Goal: Transaction & Acquisition: Book appointment/travel/reservation

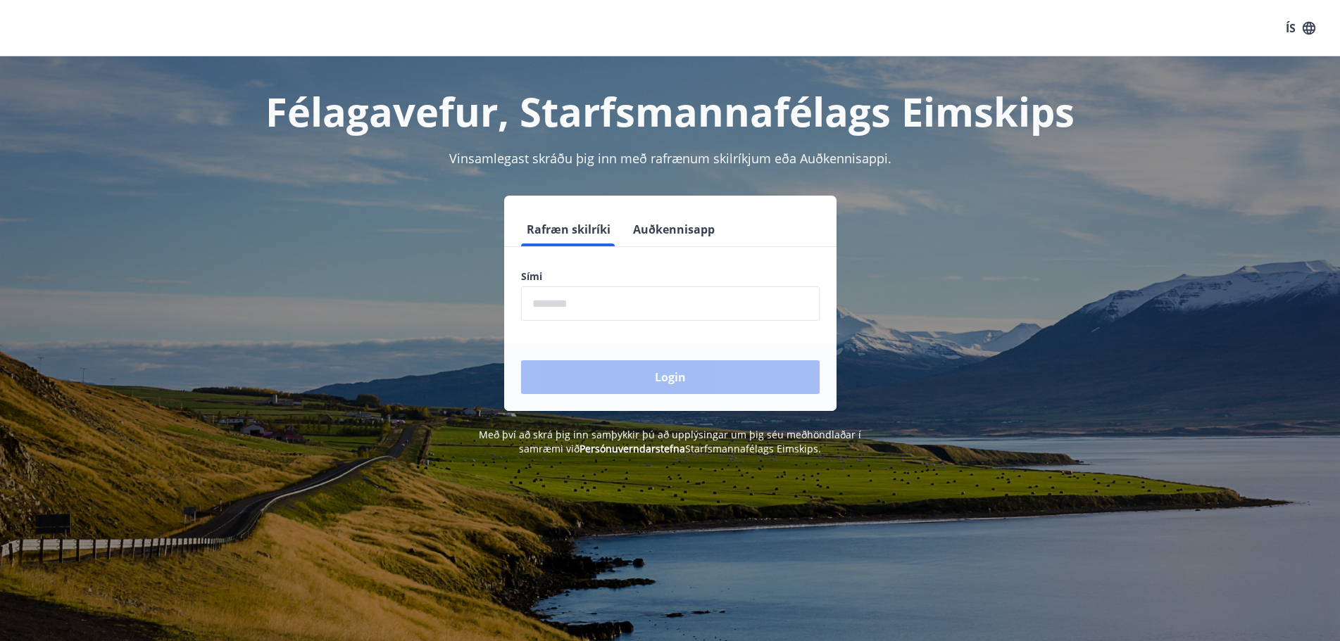
click at [551, 304] on input "phone" at bounding box center [670, 304] width 298 height 34
type input "********"
click at [609, 370] on button "Login" at bounding box center [670, 377] width 298 height 34
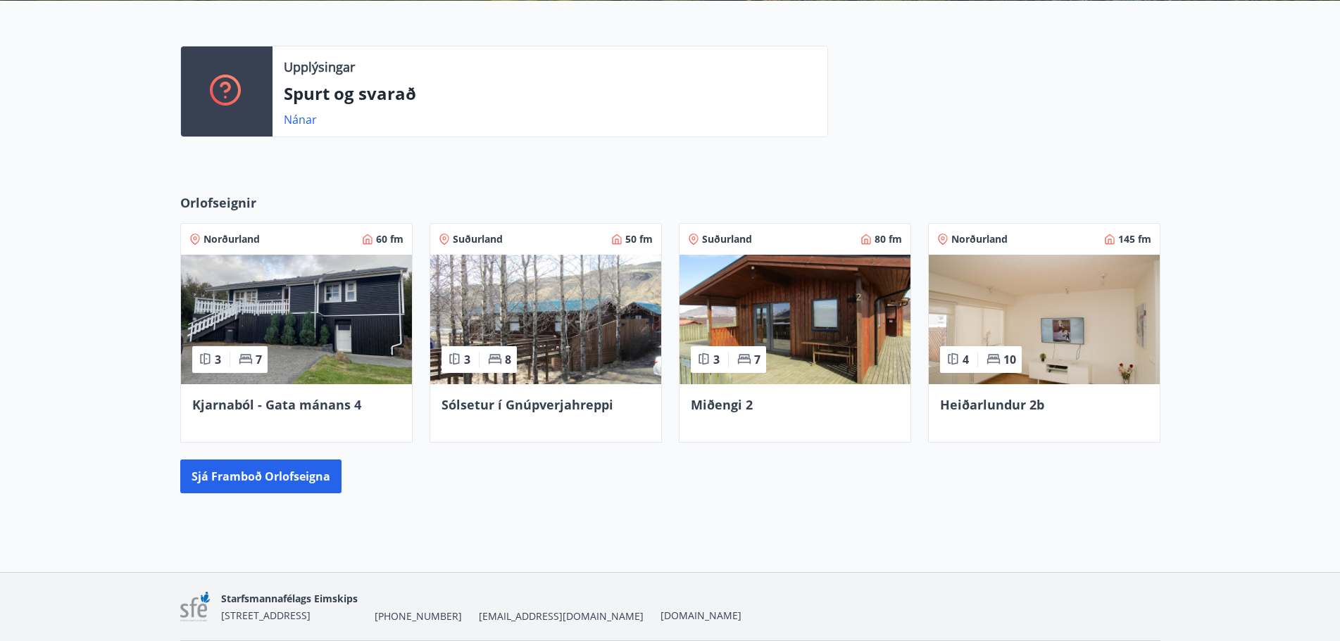
scroll to position [352, 0]
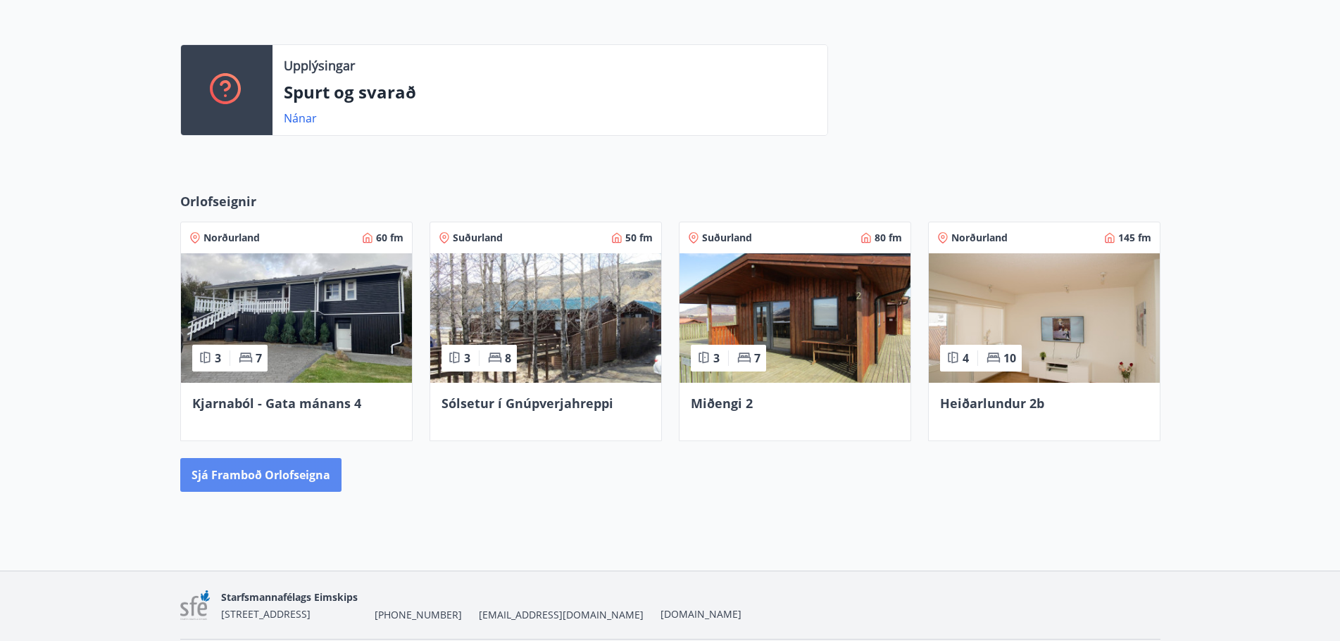
click at [225, 474] on button "Sjá framboð orlofseigna" at bounding box center [260, 475] width 161 height 34
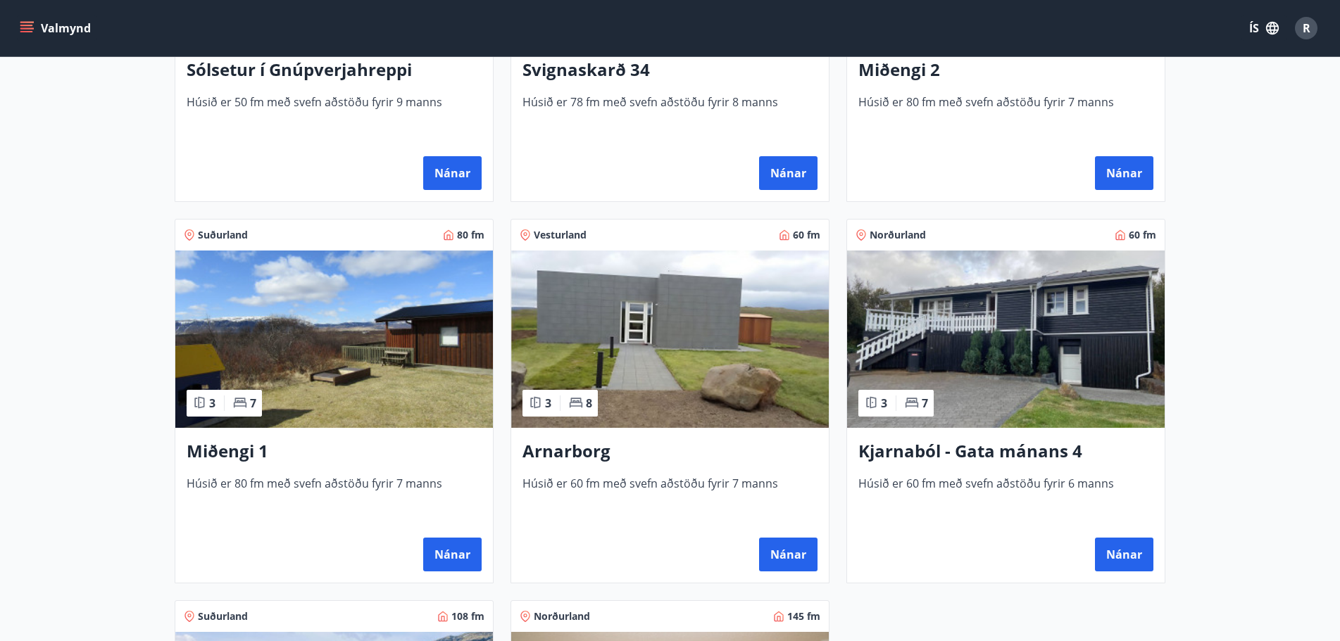
scroll to position [493, 0]
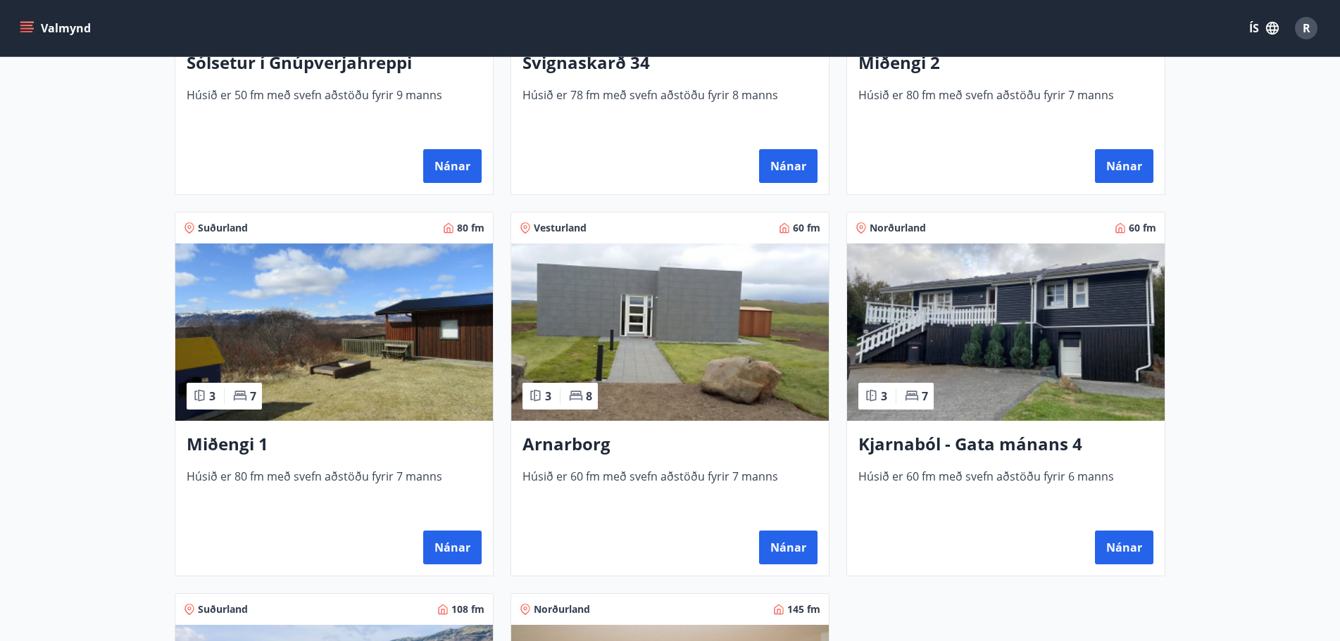
click at [559, 444] on h3 "Arnarborg" at bounding box center [669, 444] width 295 height 25
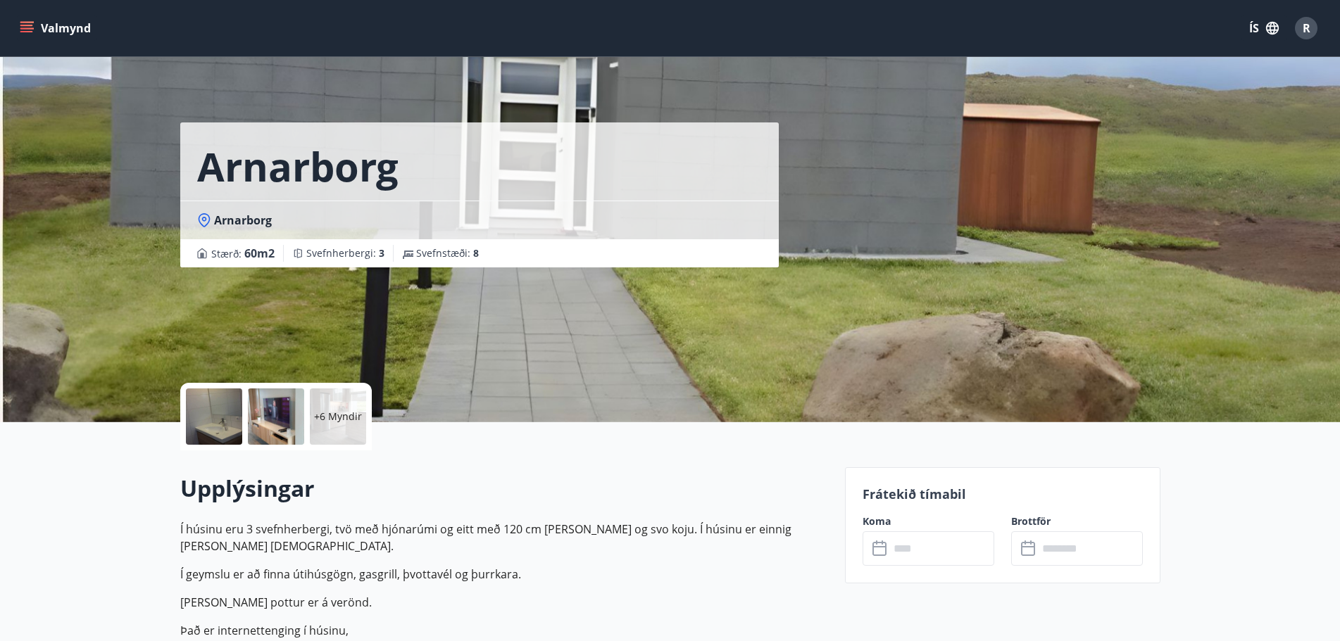
click at [879, 548] on icon at bounding box center [880, 549] width 17 height 17
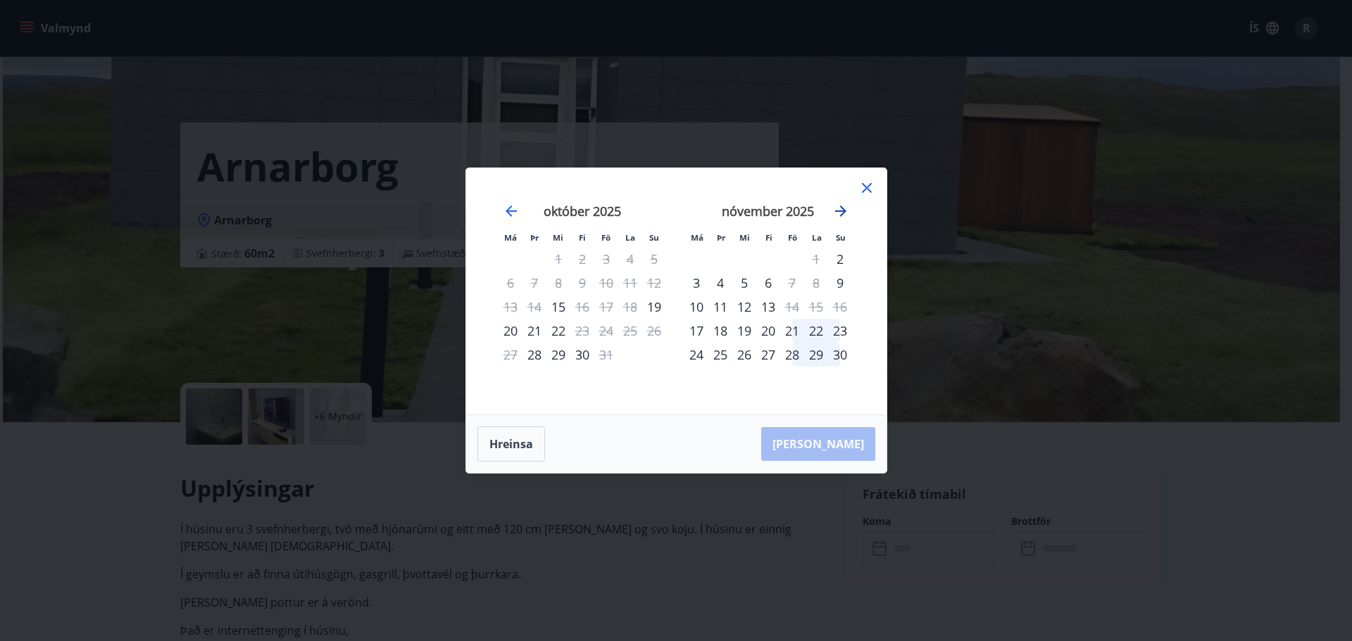
click at [837, 208] on icon "Move forward to switch to the next month." at bounding box center [840, 211] width 17 height 17
click at [841, 209] on icon "Move forward to switch to the next month." at bounding box center [840, 211] width 17 height 17
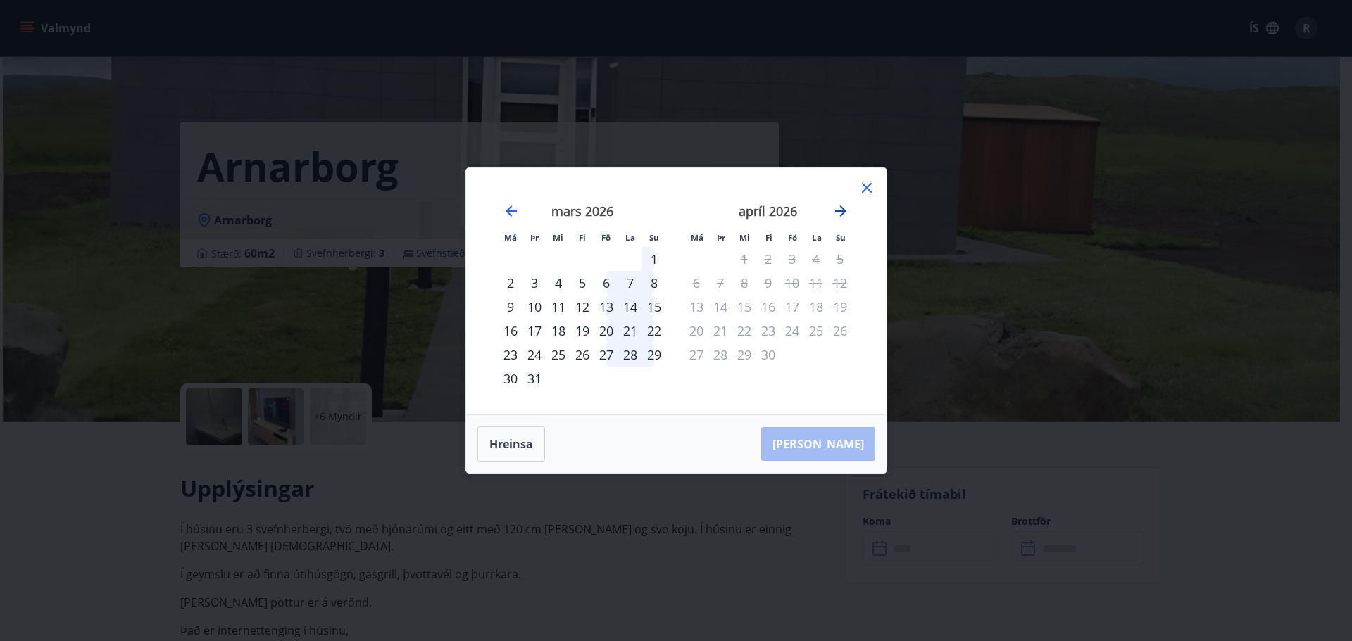
click at [843, 210] on icon "Move forward to switch to the next month." at bounding box center [840, 211] width 11 height 11
click at [867, 185] on icon at bounding box center [866, 188] width 17 height 17
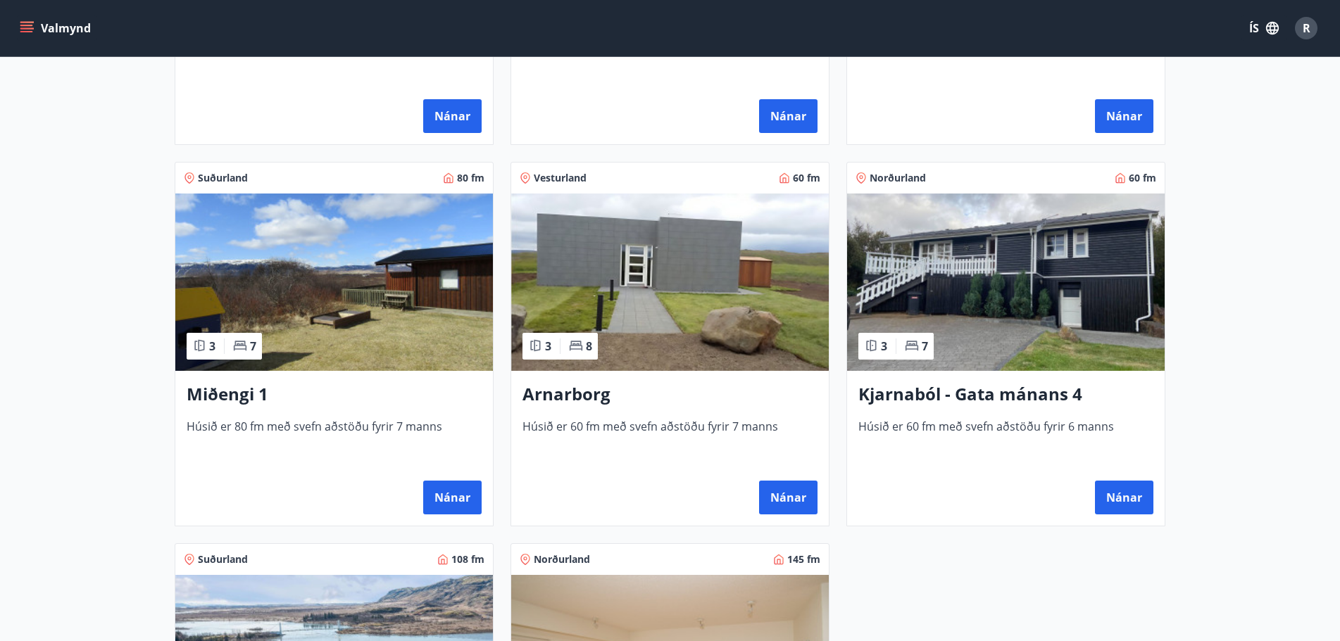
scroll to position [634, 0]
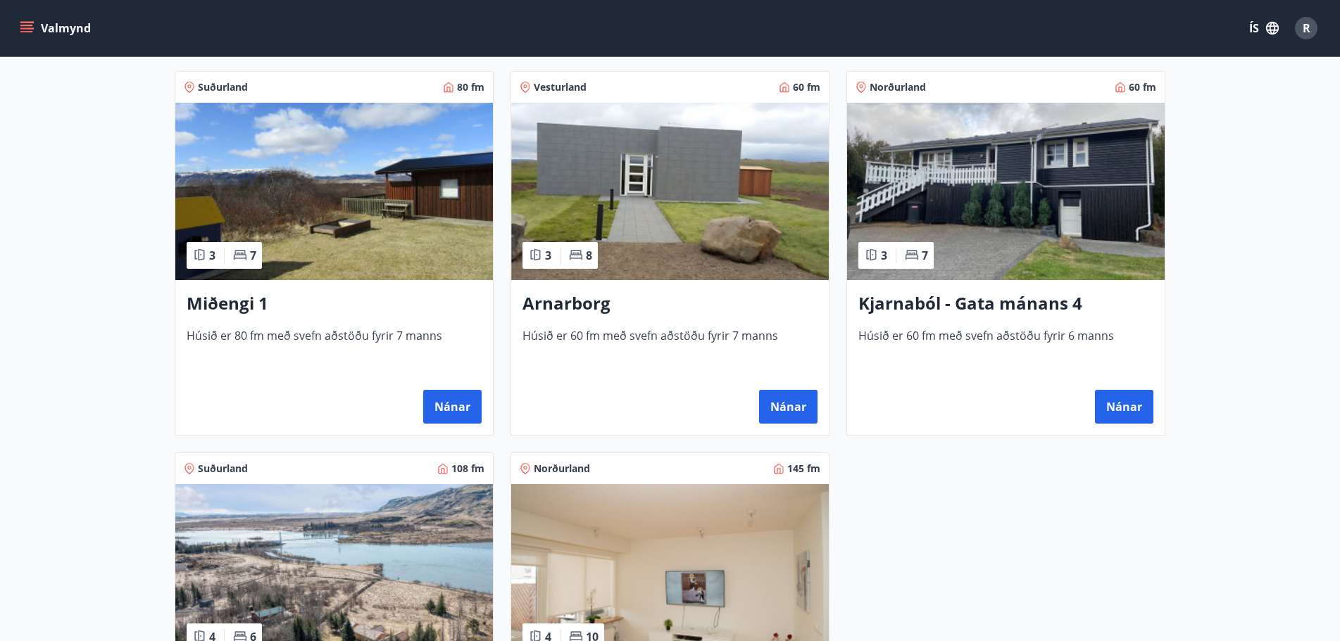
click at [953, 305] on h3 "Kjarnaból - Gata mánans 4" at bounding box center [1005, 303] width 295 height 25
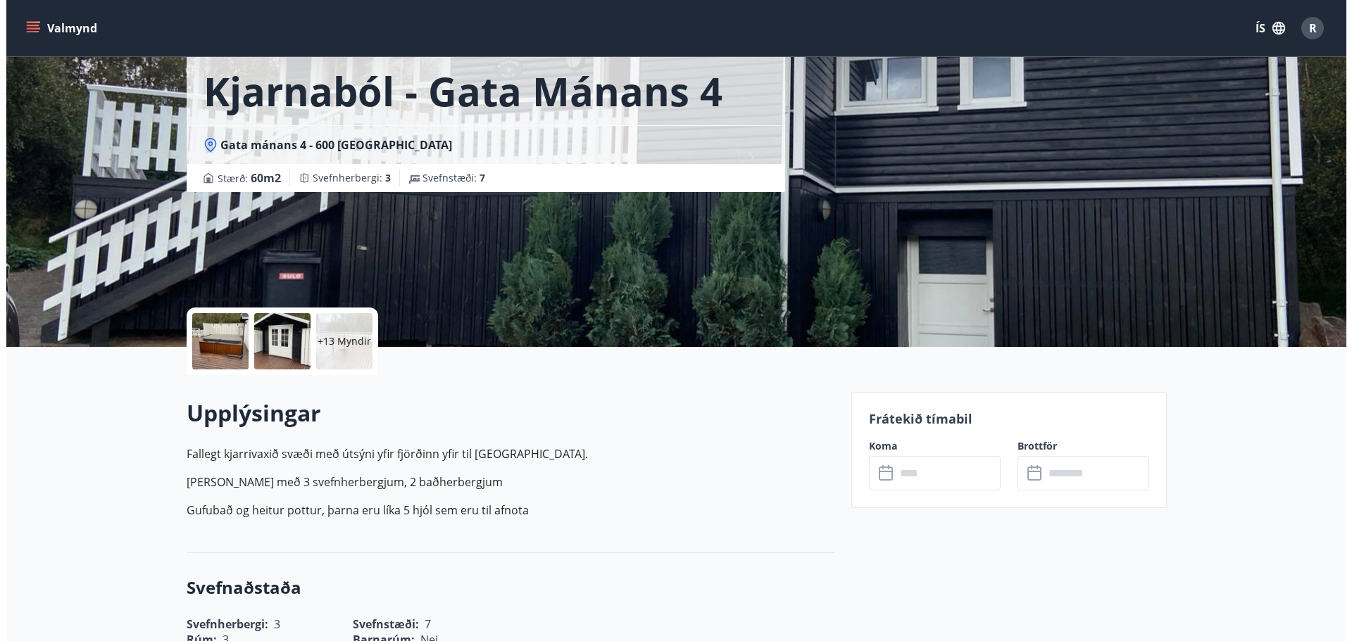
scroll to position [422, 0]
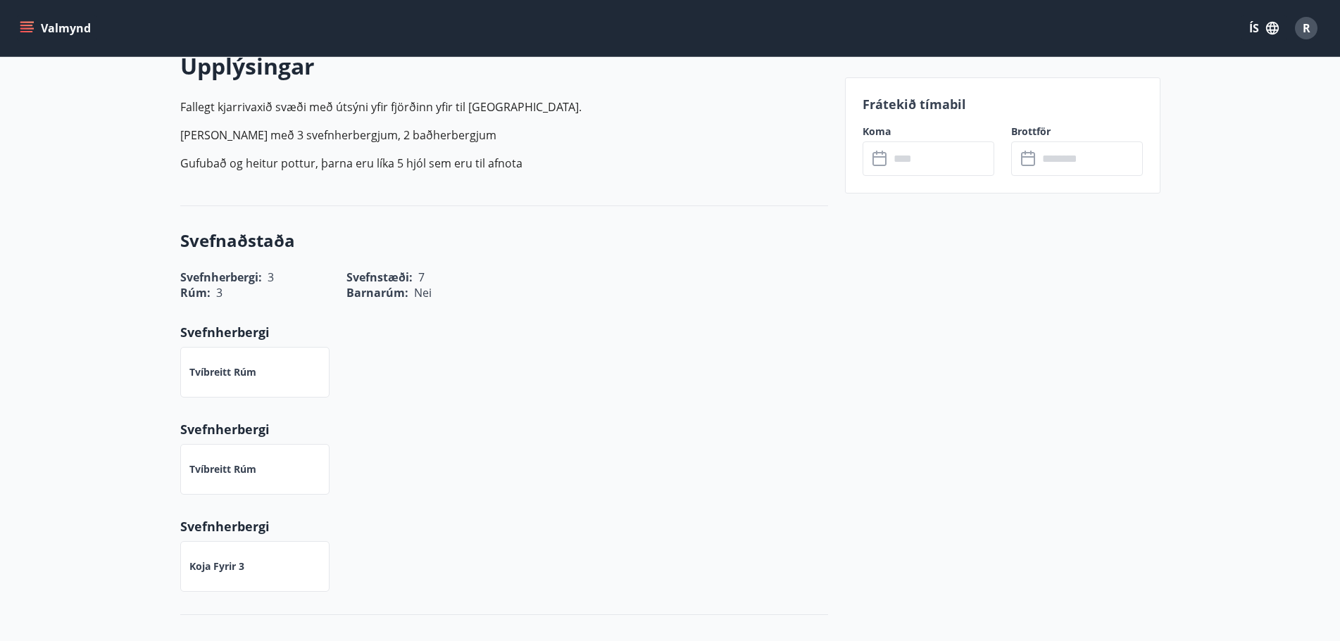
click at [880, 160] on icon at bounding box center [880, 159] width 17 height 17
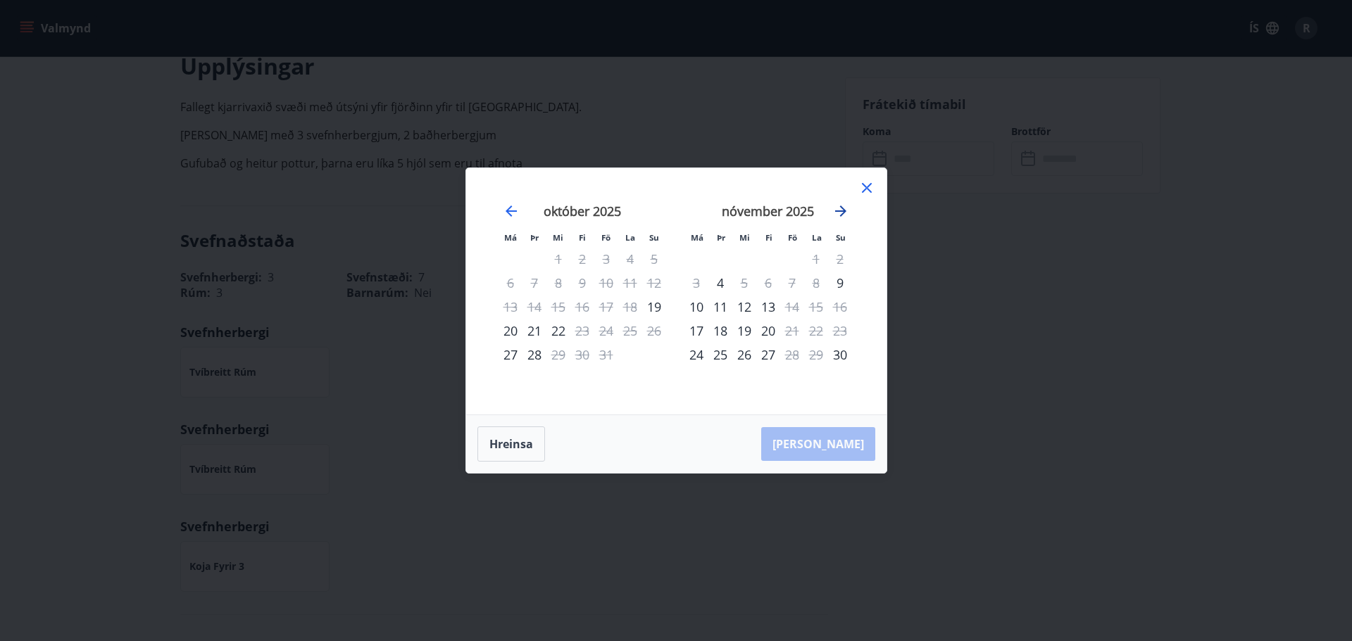
click at [844, 210] on icon "Move forward to switch to the next month." at bounding box center [840, 211] width 11 height 11
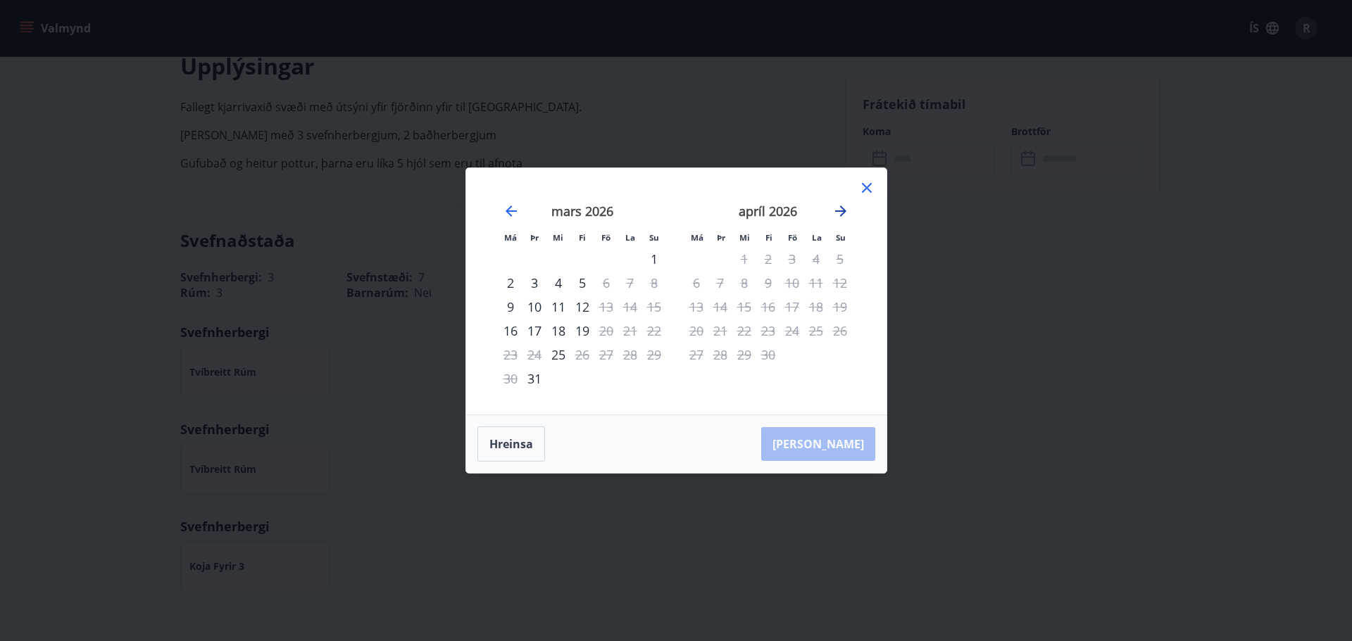
click at [844, 210] on icon "Move forward to switch to the next month." at bounding box center [840, 211] width 11 height 11
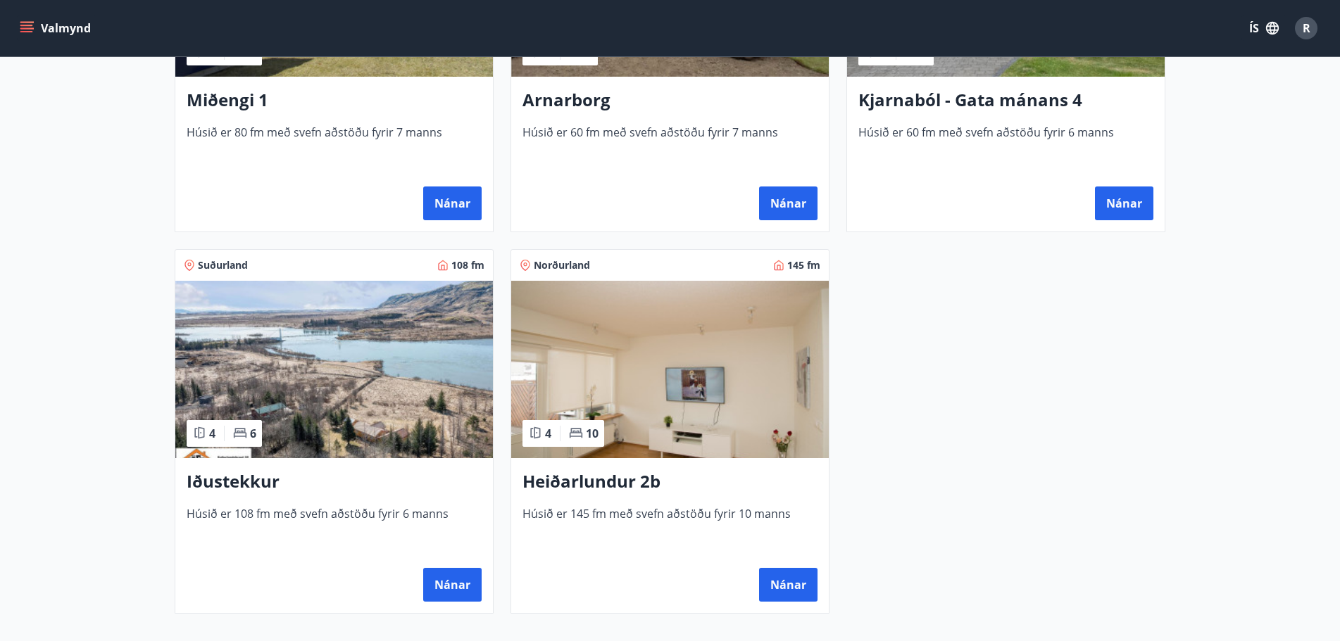
scroll to position [986, 0]
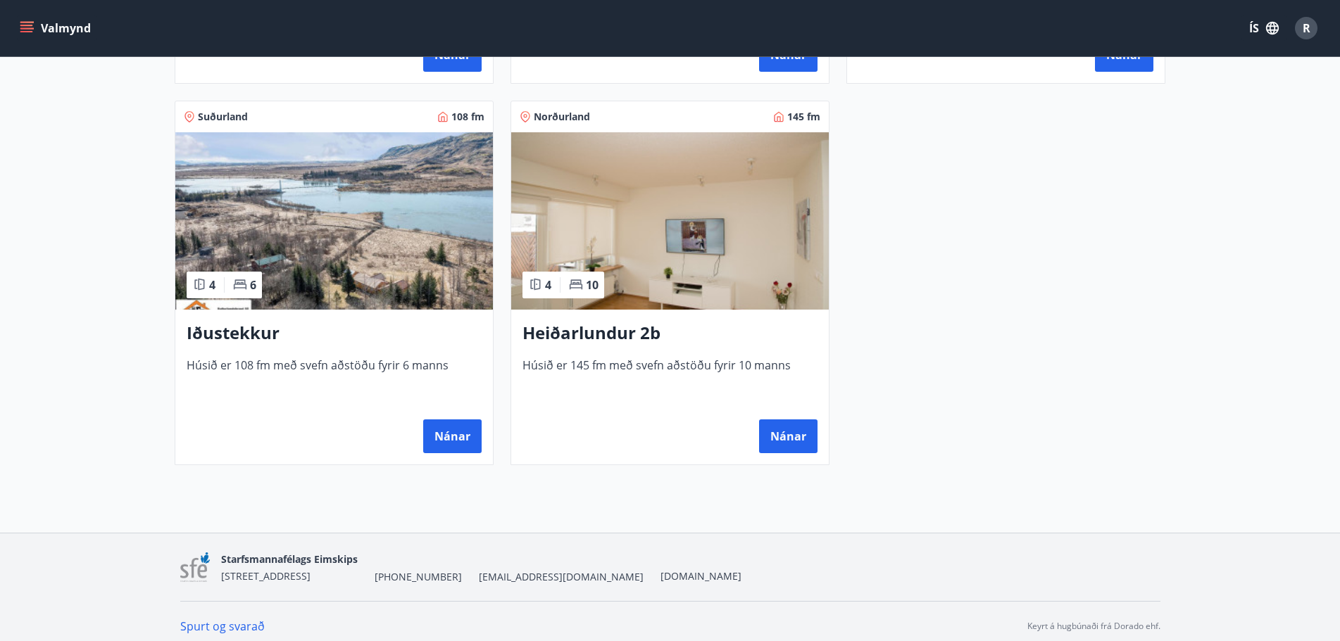
click at [234, 328] on h3 "Iðustekkur" at bounding box center [334, 333] width 295 height 25
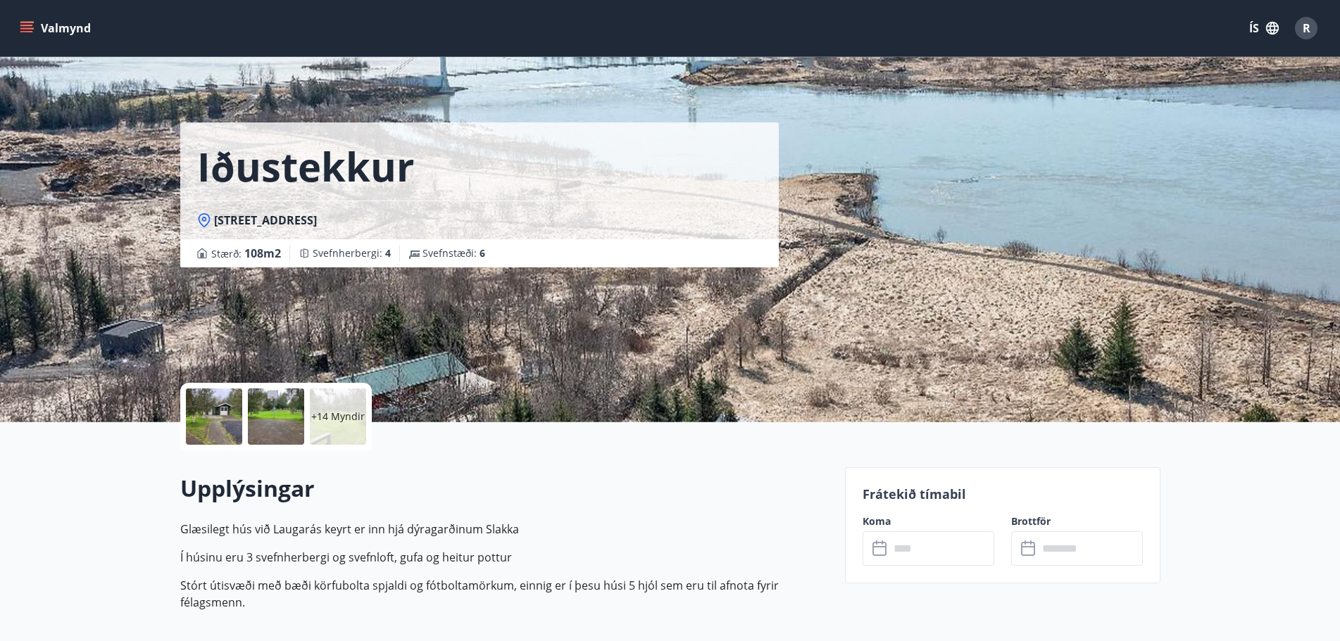
click at [344, 411] on p "+14 Myndir" at bounding box center [338, 417] width 54 height 14
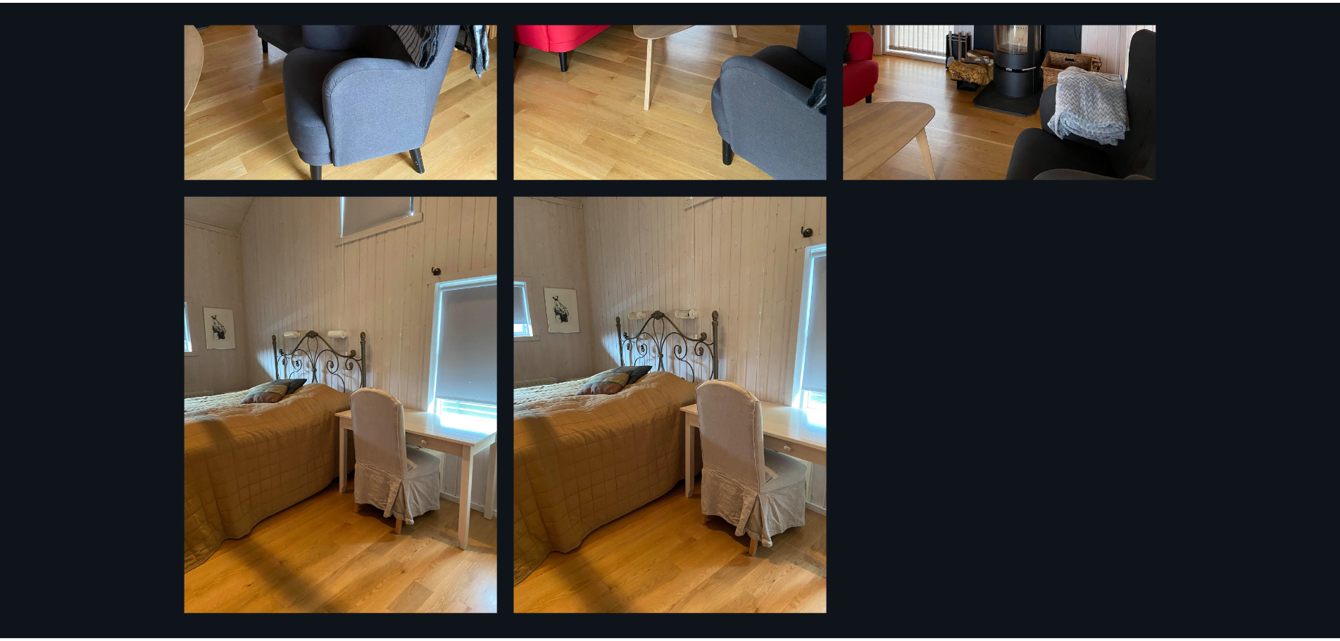
scroll to position [2508, 0]
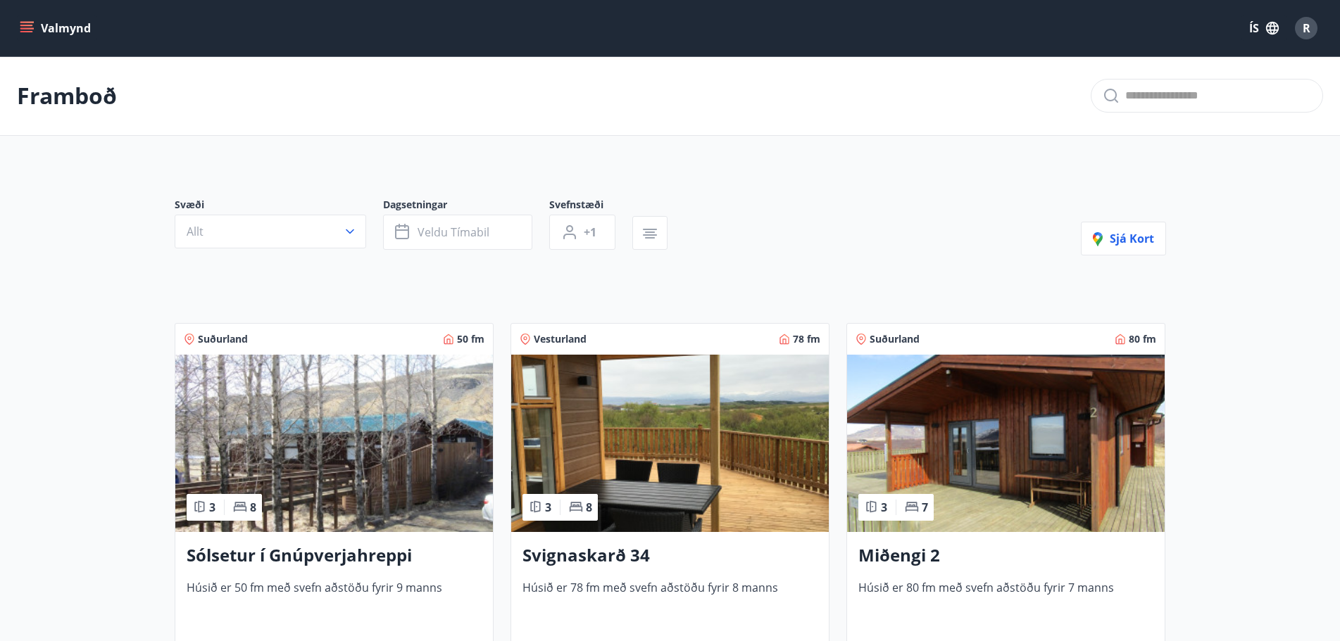
click at [283, 554] on h3 "Sólsetur í Gnúpverjahreppi" at bounding box center [334, 555] width 295 height 25
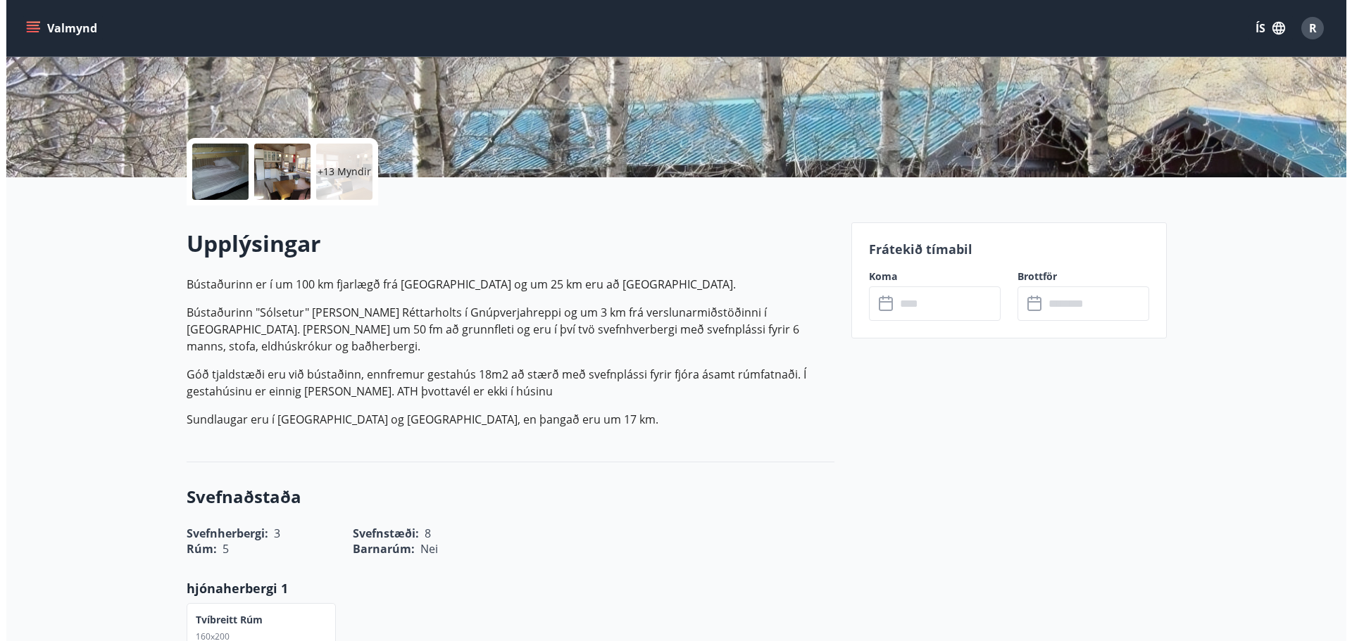
scroll to position [199, 0]
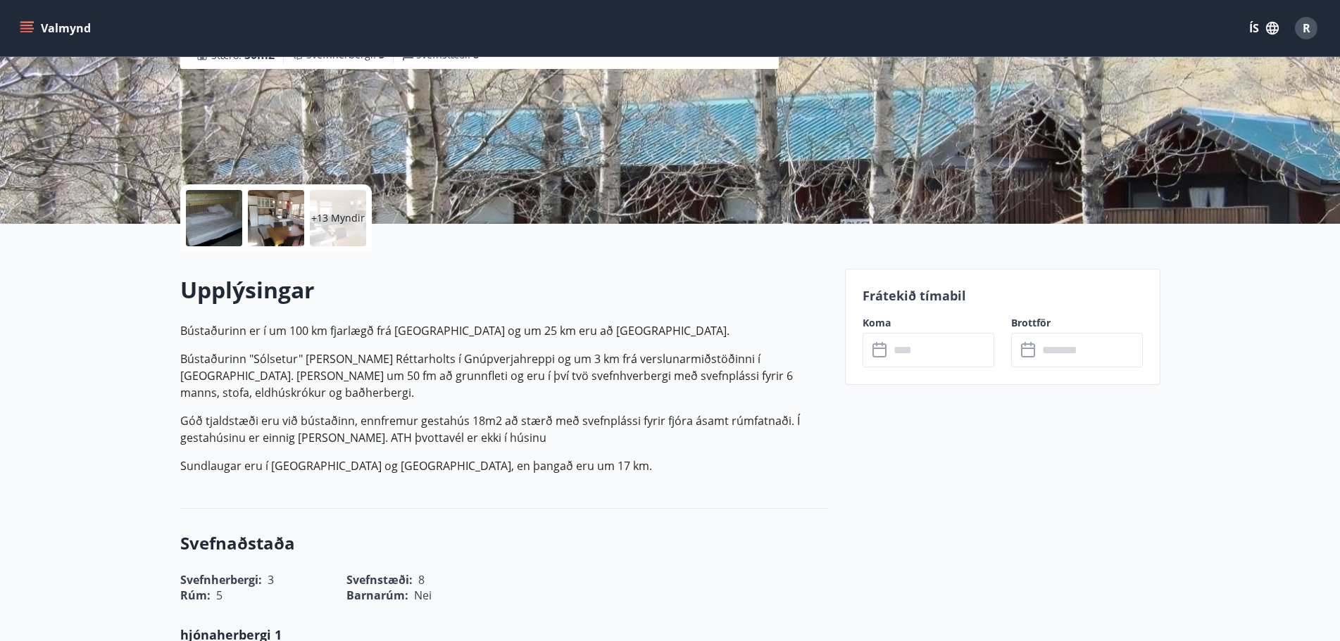
click at [222, 215] on div at bounding box center [214, 218] width 56 height 56
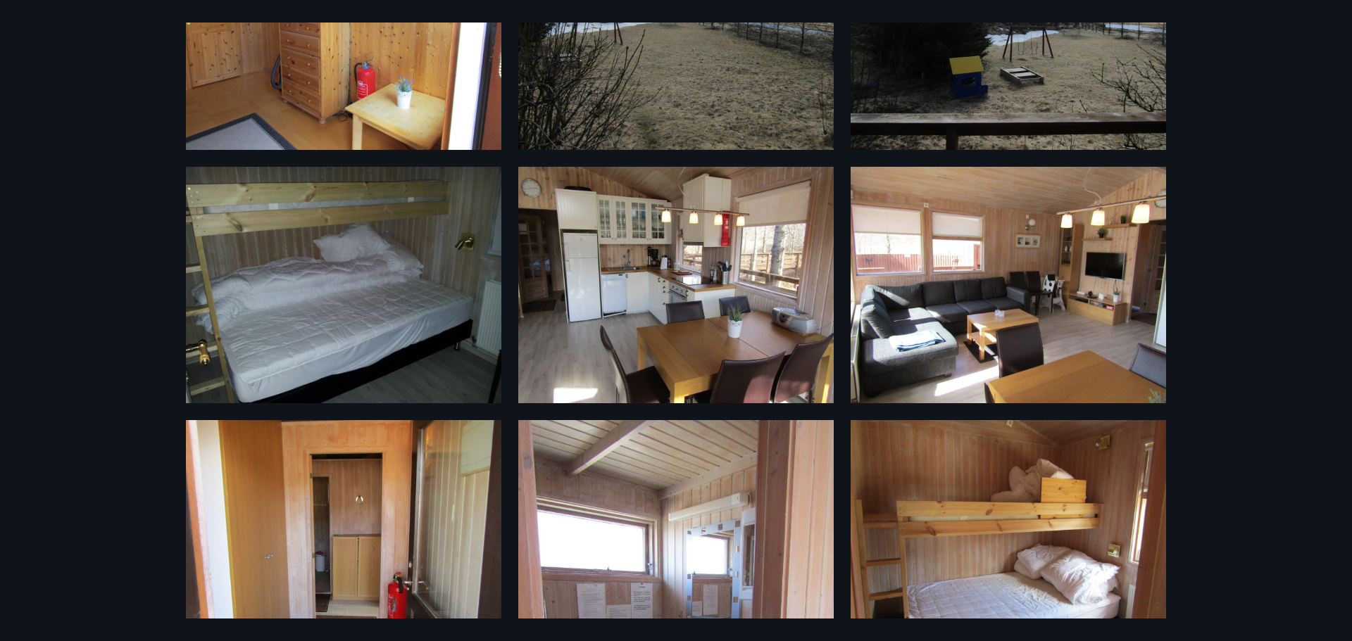
scroll to position [0, 0]
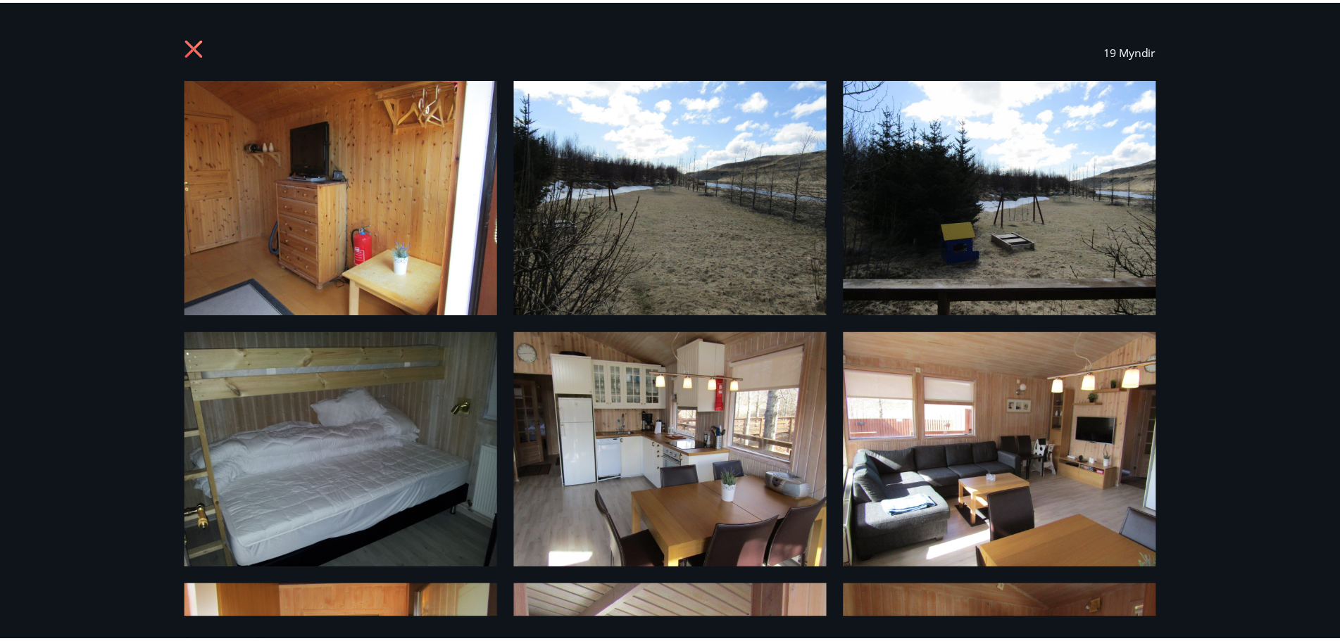
scroll to position [2, 0]
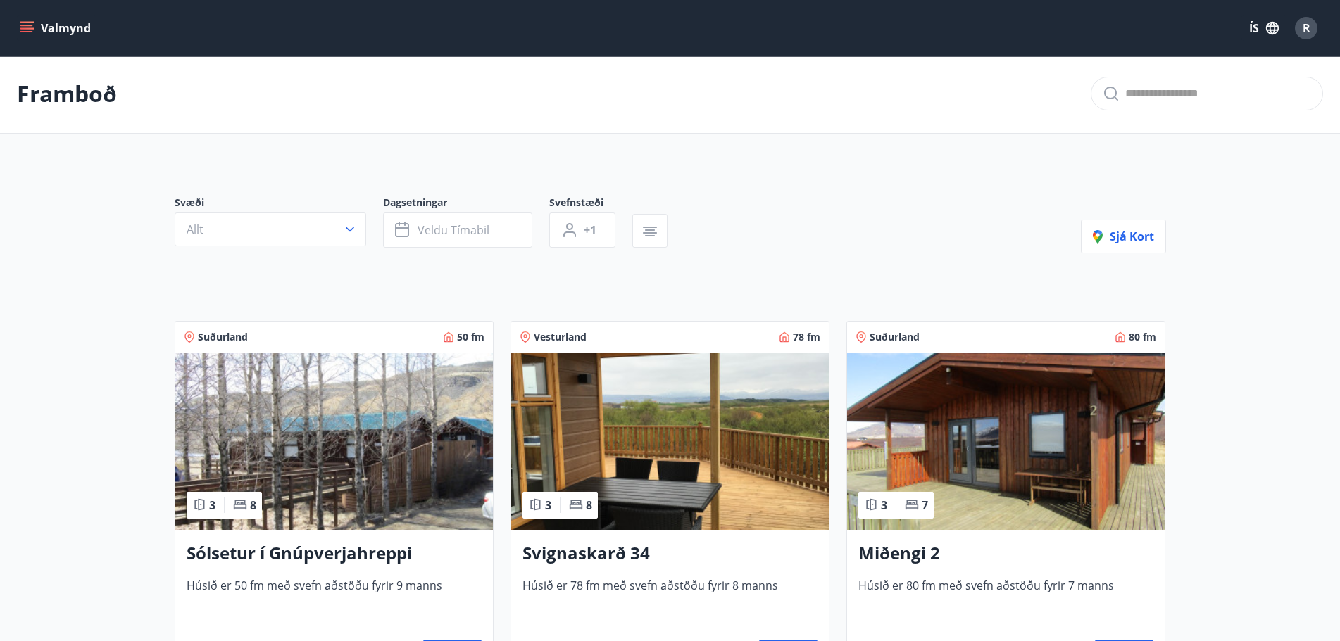
click at [597, 555] on h3 "Svignaskarð 34" at bounding box center [669, 553] width 295 height 25
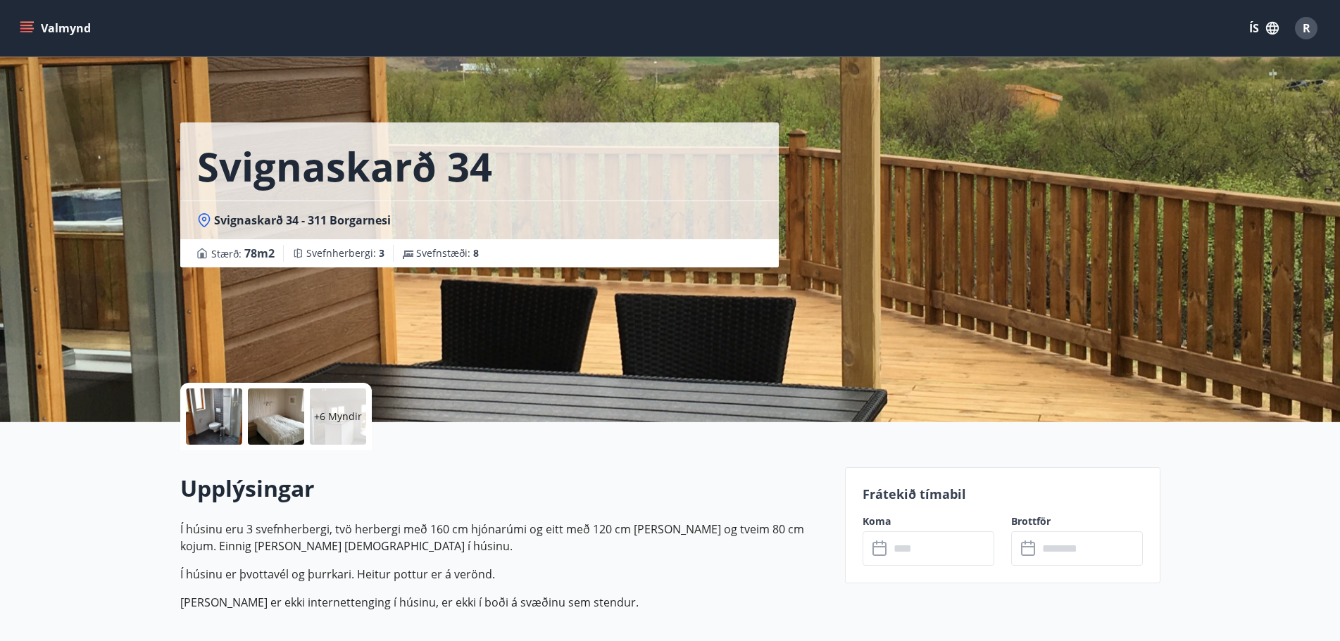
click at [224, 408] on div at bounding box center [214, 417] width 56 height 56
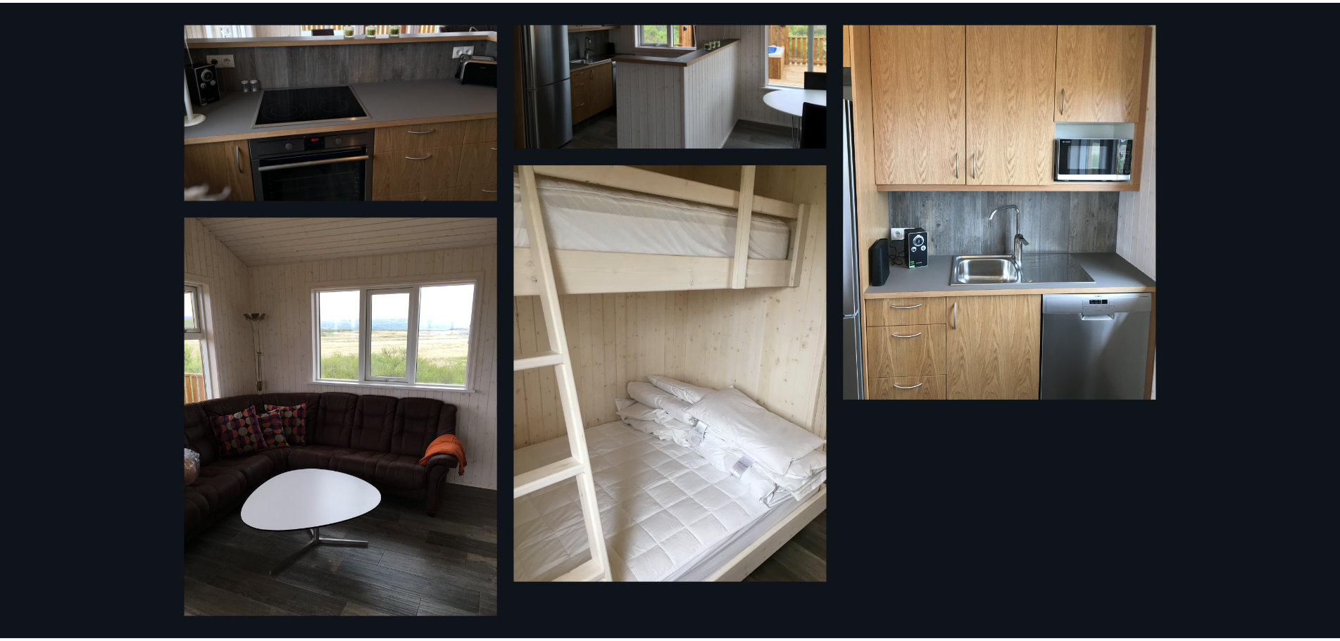
scroll to position [1065, 0]
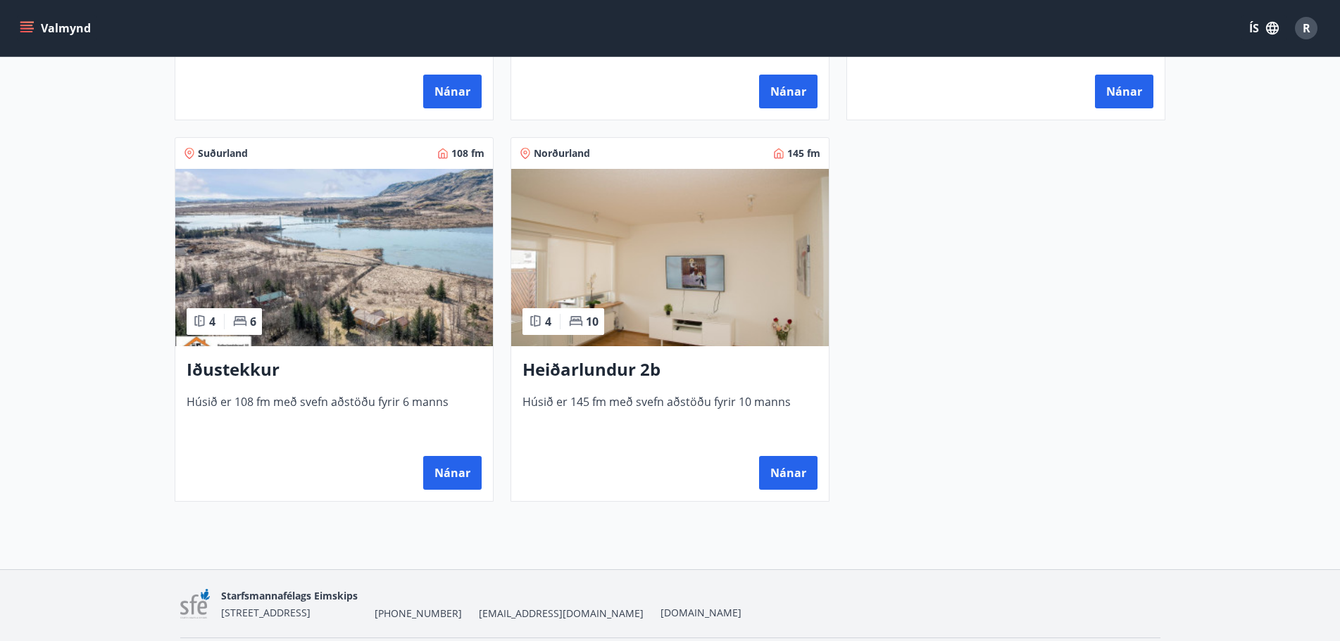
scroll to position [986, 0]
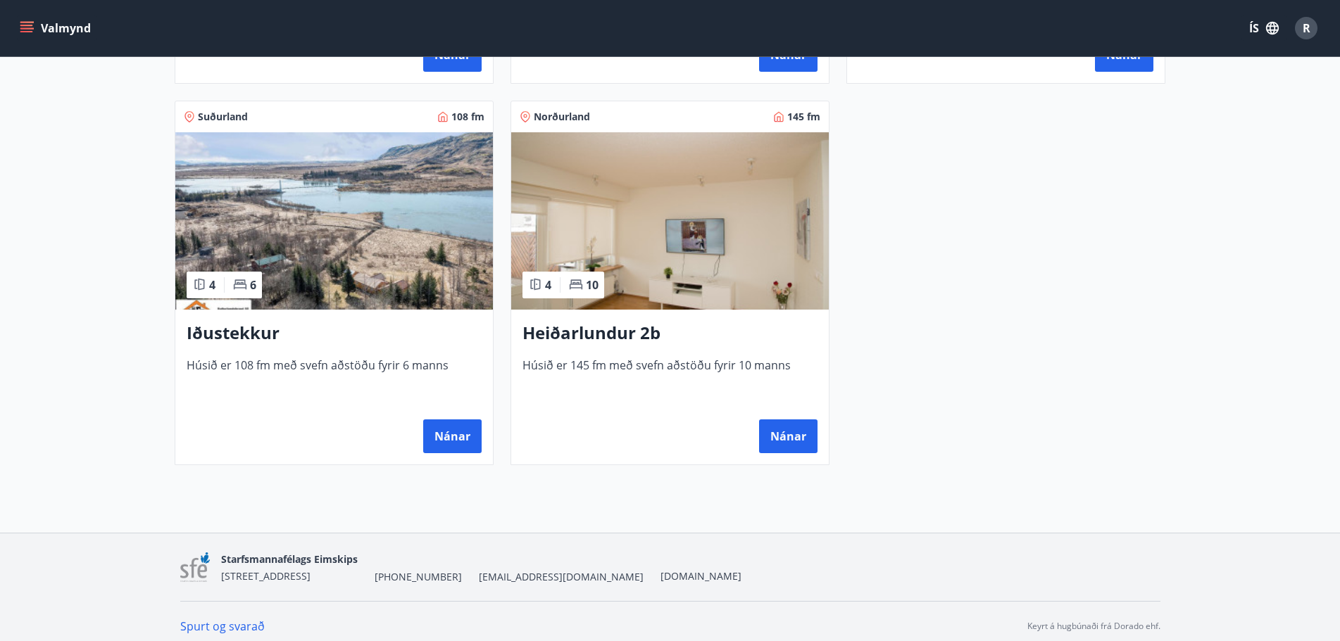
click at [586, 335] on h3 "Heiðarlundur 2b" at bounding box center [669, 333] width 295 height 25
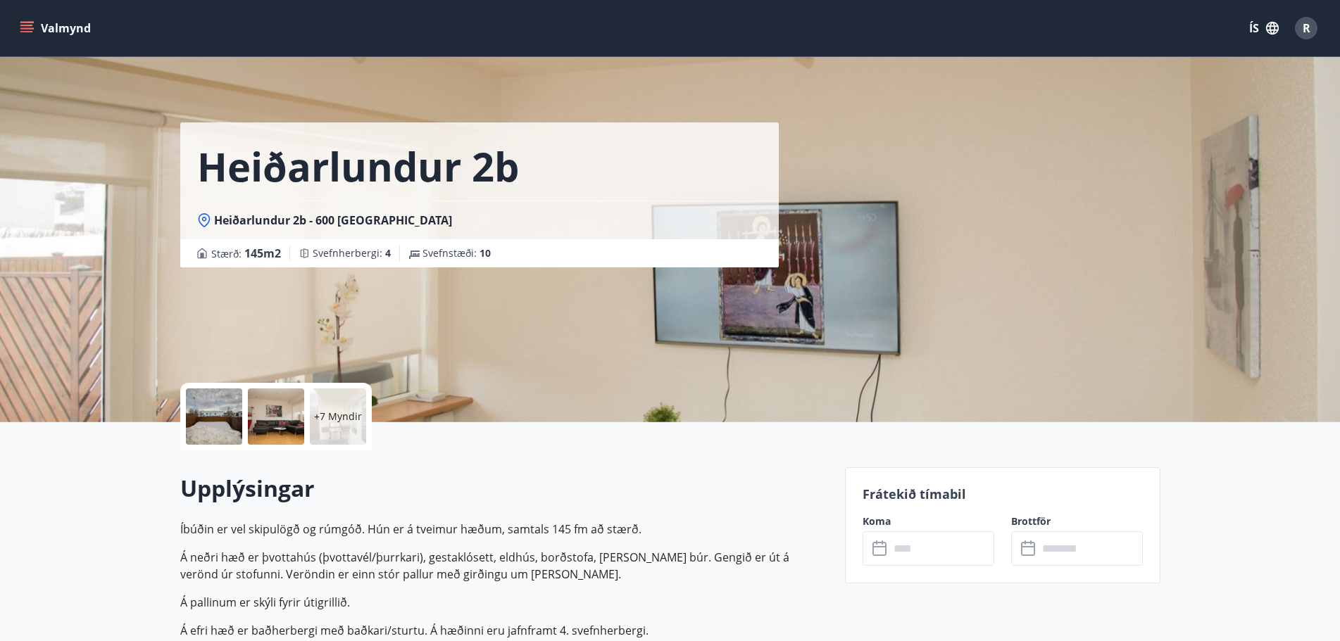
click at [219, 410] on div at bounding box center [214, 417] width 56 height 56
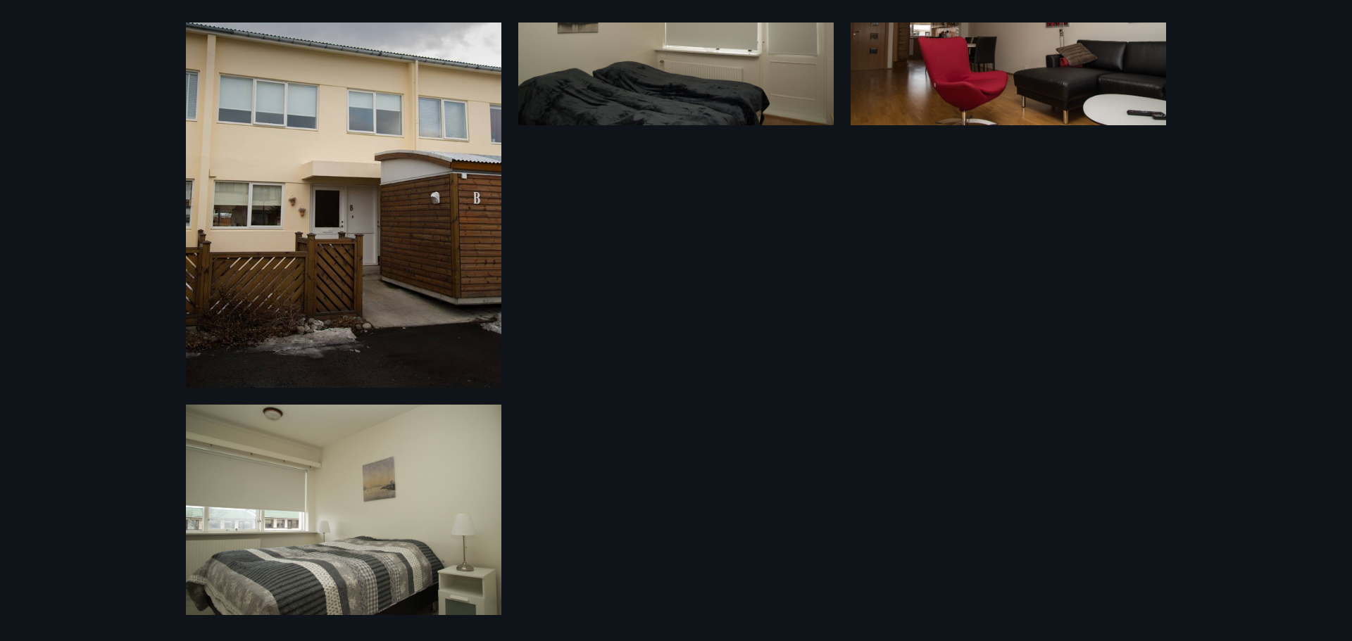
scroll to position [847, 0]
